Goal: Information Seeking & Learning: Learn about a topic

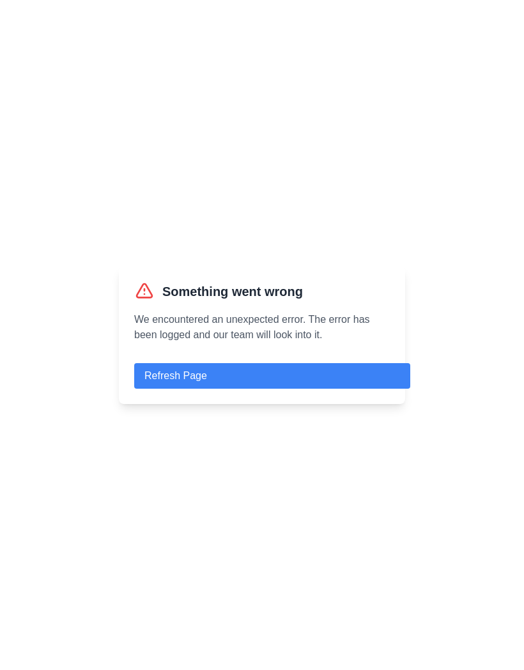
click at [327, 388] on button "Refresh Page" at bounding box center [272, 376] width 276 height 26
click at [342, 388] on button "Refresh Page" at bounding box center [272, 376] width 276 height 26
